Goal: Task Accomplishment & Management: Use online tool/utility

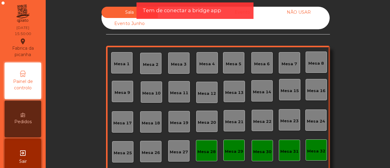
click at [51, 108] on div "Sala Consumo Staff Evento NÃO USAR Evento Junho Mesa 1 Mesa 2 Mesa 3 Mesa 4 [GE…" at bounding box center [217, 119] width 337 height 225
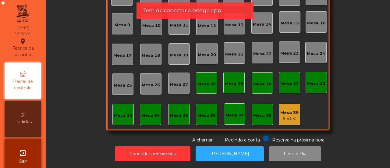
scroll to position [72, 0]
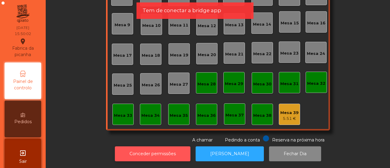
click at [158, 150] on button "Conceder permissões" at bounding box center [153, 153] width 76 height 15
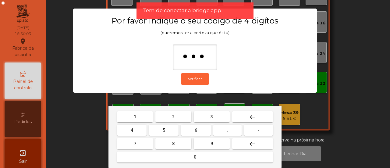
type input "****"
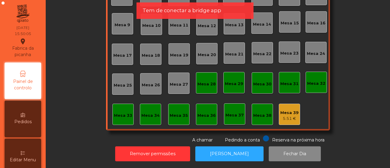
click at [26, 157] on span "Editar Menu" at bounding box center [23, 159] width 26 height 6
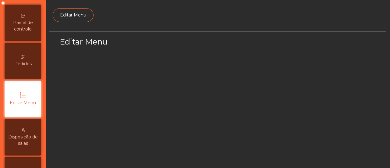
scroll to position [73, 0]
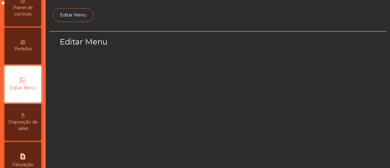
select select "*"
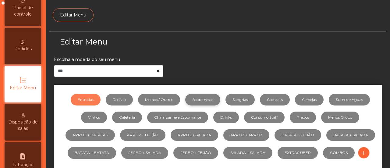
click at [198, 97] on link "Sobremesas" at bounding box center [202, 100] width 35 height 12
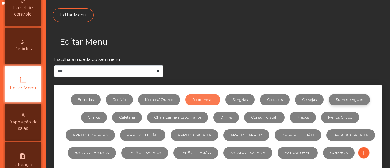
click at [350, 96] on link "Sumos e Águas" at bounding box center [349, 100] width 41 height 12
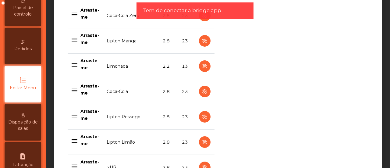
scroll to position [294, 0]
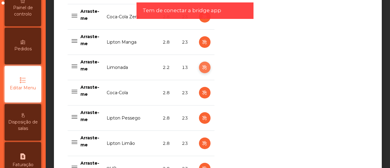
click at [201, 66] on icon "button" at bounding box center [204, 68] width 7 height 8
select select "***"
select select "**"
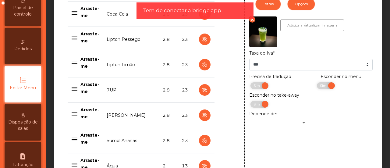
scroll to position [379, 0]
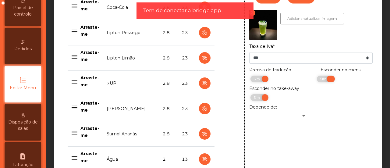
click at [320, 78] on span "Sim" at bounding box center [323, 79] width 15 height 7
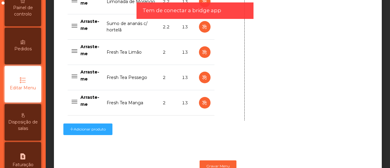
scroll to position [684, 0]
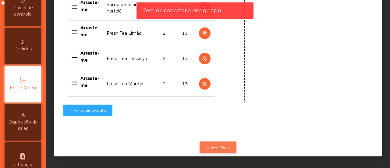
click at [230, 143] on button "Gravar Menu" at bounding box center [217, 147] width 37 height 12
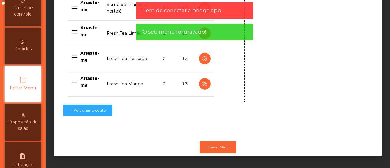
click at [35, 10] on span "Painel de controlo" at bounding box center [22, 11] width 33 height 13
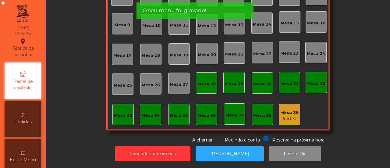
click at [35, 10] on div "Fabrica da picanha location_on [DATE] 15:50:34" at bounding box center [23, 32] width 36 height 58
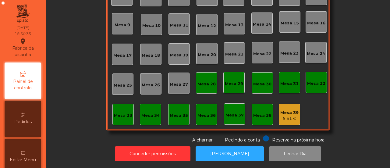
click at [209, 112] on div "Mesa 36" at bounding box center [206, 115] width 18 height 6
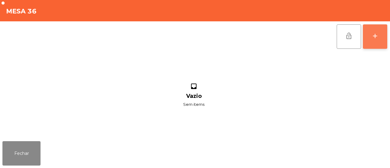
click at [379, 31] on button "add" at bounding box center [375, 36] width 24 height 24
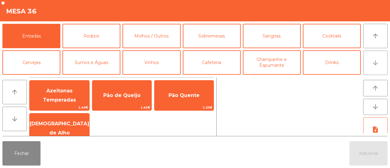
click at [380, 62] on button "arrow_downward" at bounding box center [375, 63] width 24 height 24
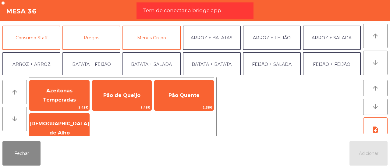
scroll to position [53, 0]
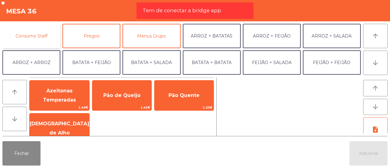
click at [16, 37] on button "Consumo Staff" at bounding box center [31, 36] width 58 height 24
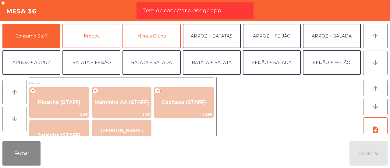
click at [14, 112] on button "arrow_downward" at bounding box center [14, 119] width 24 height 24
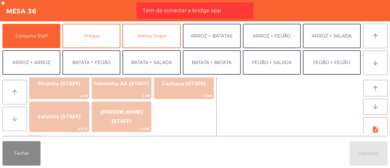
click at [14, 112] on button "arrow_downward" at bounding box center [14, 119] width 24 height 24
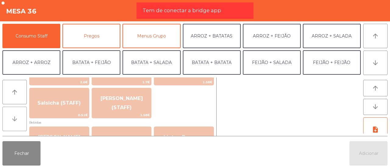
click at [14, 112] on button "arrow_downward" at bounding box center [14, 119] width 24 height 24
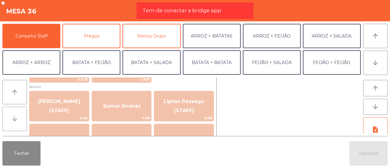
click at [14, 112] on button "arrow_downward" at bounding box center [14, 119] width 24 height 24
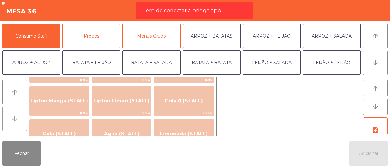
click at [14, 112] on button "arrow_downward" at bounding box center [14, 119] width 24 height 24
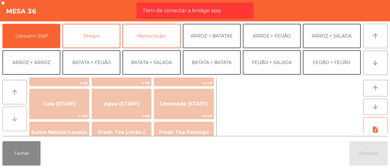
click at [14, 112] on button "arrow_downward" at bounding box center [14, 119] width 24 height 24
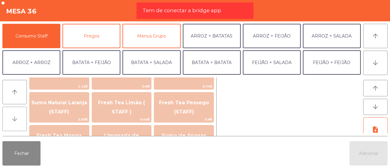
click at [14, 112] on button "arrow_downward" at bounding box center [14, 119] width 24 height 24
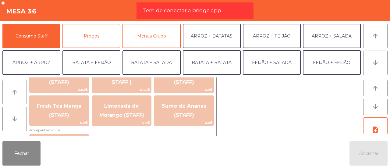
click at [17, 92] on icon "arrow_upward" at bounding box center [14, 91] width 7 height 7
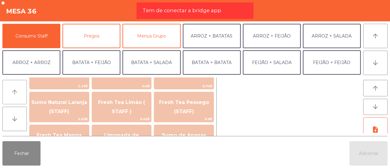
click at [17, 92] on icon "arrow_upward" at bounding box center [14, 91] width 7 height 7
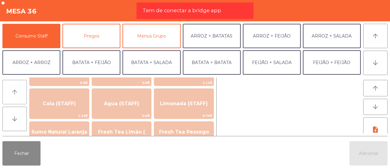
click at [13, 85] on button "arrow_upward" at bounding box center [14, 92] width 24 height 24
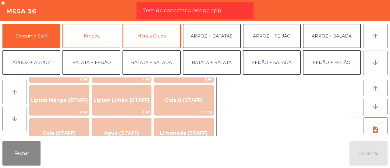
click at [13, 85] on button "arrow_upward" at bounding box center [14, 92] width 24 height 24
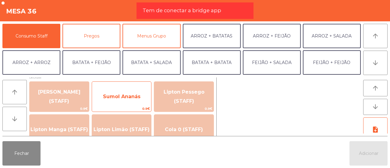
click at [98, 106] on span "0.9€" at bounding box center [121, 109] width 59 height 6
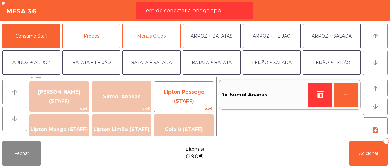
click at [191, 95] on span "Lipton Pessego (STAFF)" at bounding box center [183, 97] width 59 height 26
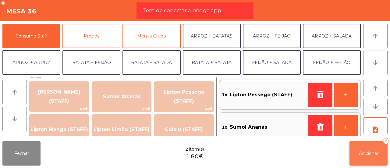
click at [361, 152] on span "Adicionar" at bounding box center [368, 152] width 19 height 5
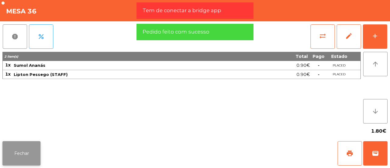
click at [19, 153] on button "Fechar" at bounding box center [21, 153] width 38 height 24
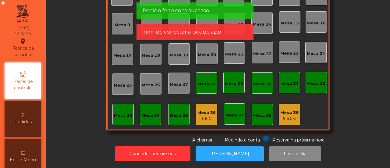
click at [76, 51] on div "Sala Consumo Staff Evento NÃO USAR Evento Junho Mesa 1 Mesa 2 Mesa 3 [GEOGRAPHI…" at bounding box center [218, 41] width 328 height 204
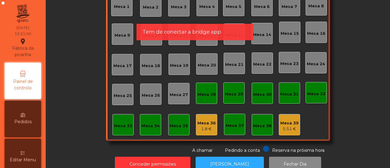
scroll to position [47, 0]
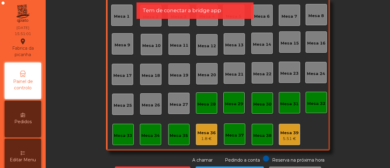
click at [200, 134] on div "Mesa 36" at bounding box center [206, 133] width 18 height 6
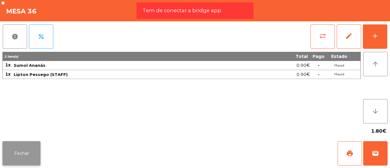
click at [17, 149] on button "Fechar" at bounding box center [21, 153] width 38 height 24
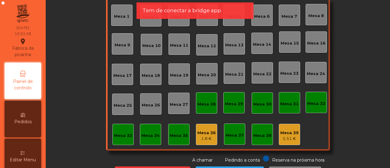
click at [78, 94] on div "Sala Consumo Staff Evento NÃO USAR Evento Junho Mesa 1 Mesa 2 Mesa 3 [GEOGRAPHI…" at bounding box center [218, 61] width 328 height 204
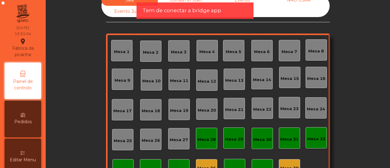
scroll to position [0, 0]
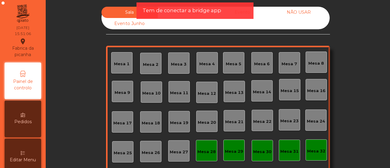
click at [175, 14] on span "Tem de conectar a bridge app" at bounding box center [181, 11] width 79 height 8
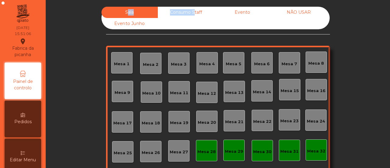
click at [175, 14] on div "Consumo Staff" at bounding box center [186, 12] width 56 height 11
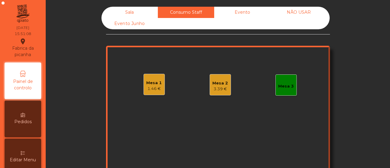
click at [231, 10] on div "Evento" at bounding box center [242, 12] width 56 height 11
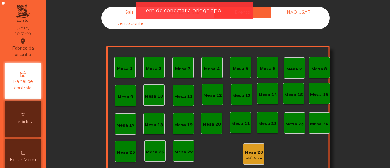
click at [122, 13] on div "Sala" at bounding box center [129, 12] width 56 height 11
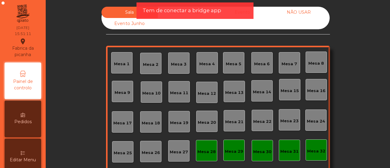
click at [61, 116] on div "Sala Consumo Staff Evento NÃO USAR Evento Junho Mesa 1 Mesa 2 Mesa 3 [GEOGRAPHI…" at bounding box center [218, 109] width 328 height 204
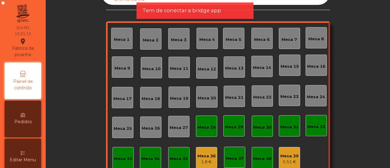
scroll to position [37, 0]
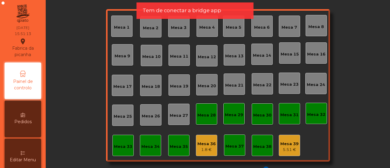
click at [200, 137] on div "Mesa 36 1.8 €" at bounding box center [206, 145] width 21 height 21
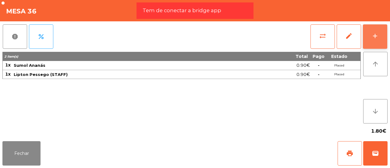
click at [374, 40] on button "add" at bounding box center [375, 36] width 24 height 24
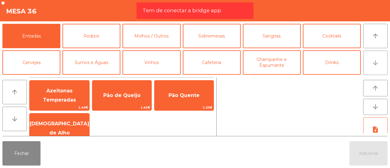
drag, startPoint x: 387, startPoint y: 57, endPoint x: 372, endPoint y: 67, distance: 18.5
click at [372, 67] on div "Entradas Rodizio Molhos / Outros Sobremesas Sangrias Cocktails Cervejas Sumos e…" at bounding box center [195, 48] width 390 height 54
click at [372, 67] on button "arrow_downward" at bounding box center [375, 63] width 24 height 24
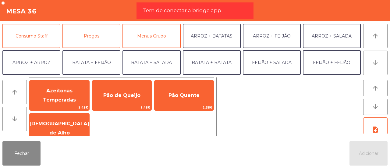
click at [372, 67] on button "arrow_downward" at bounding box center [375, 63] width 24 height 24
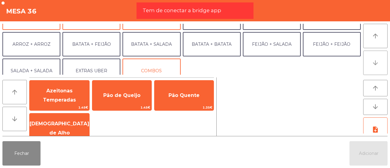
scroll to position [79, 0]
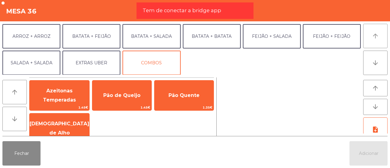
click at [376, 37] on icon "arrow_upward" at bounding box center [374, 35] width 7 height 7
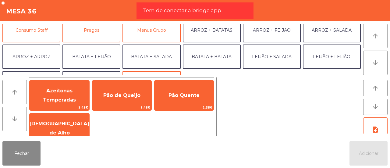
scroll to position [26, 0]
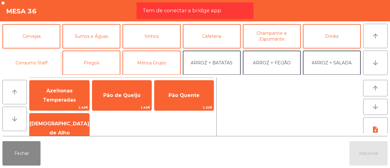
click at [27, 62] on button "Consumo Staff" at bounding box center [31, 63] width 58 height 24
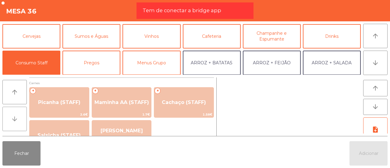
click at [12, 112] on button "arrow_downward" at bounding box center [14, 119] width 24 height 24
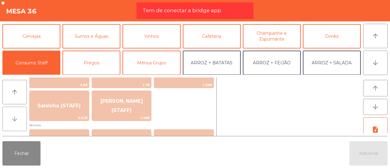
click at [12, 112] on button "arrow_downward" at bounding box center [14, 119] width 24 height 24
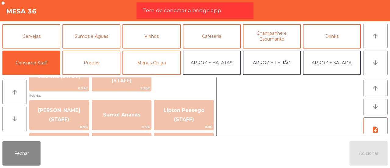
click at [12, 112] on button "arrow_downward" at bounding box center [14, 119] width 24 height 24
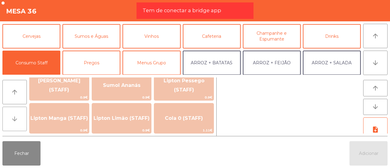
click at [12, 112] on button "arrow_downward" at bounding box center [14, 119] width 24 height 24
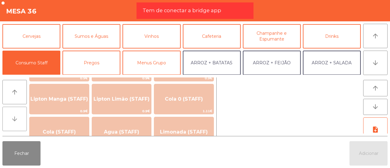
scroll to position [118, 0]
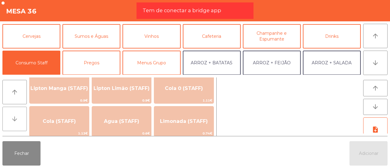
click at [12, 112] on button "arrow_downward" at bounding box center [14, 119] width 24 height 24
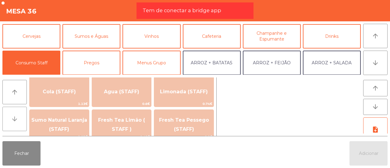
click at [12, 112] on button "arrow_downward" at bounding box center [14, 119] width 24 height 24
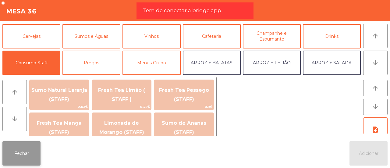
click at [20, 162] on button "Fechar" at bounding box center [21, 153] width 38 height 24
